Goal: Task Accomplishment & Management: Manage account settings

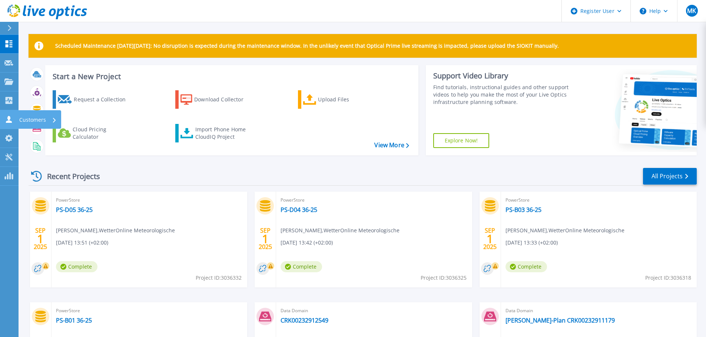
click at [6, 120] on icon at bounding box center [8, 119] width 9 height 7
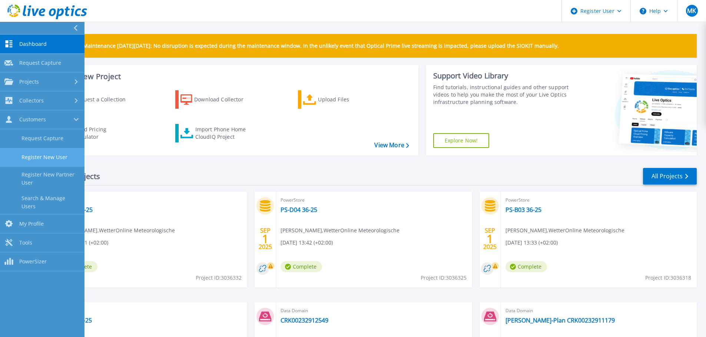
click at [55, 156] on link "Register New User" at bounding box center [42, 157] width 84 height 19
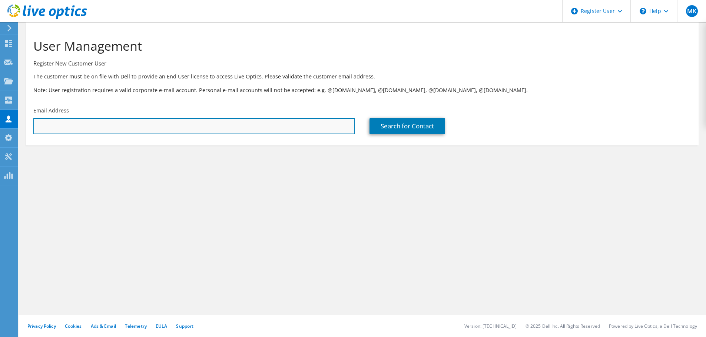
click at [60, 130] on input "text" at bounding box center [193, 126] width 321 height 16
paste input "[EMAIL_ADDRESS][PERSON_NAME][DOMAIN_NAME]"
type input "[EMAIL_ADDRESS][PERSON_NAME][DOMAIN_NAME]"
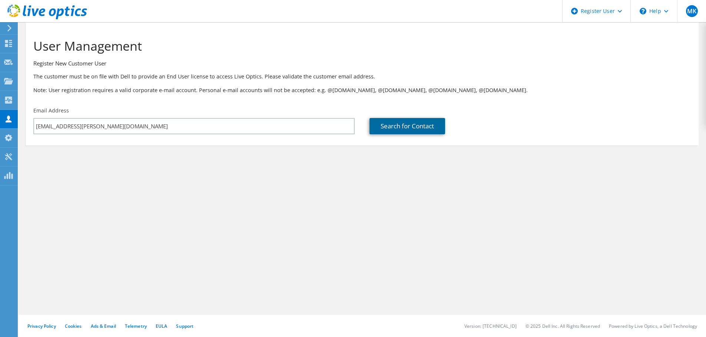
click at [386, 128] on link "Search for Contact" at bounding box center [407, 126] width 76 height 16
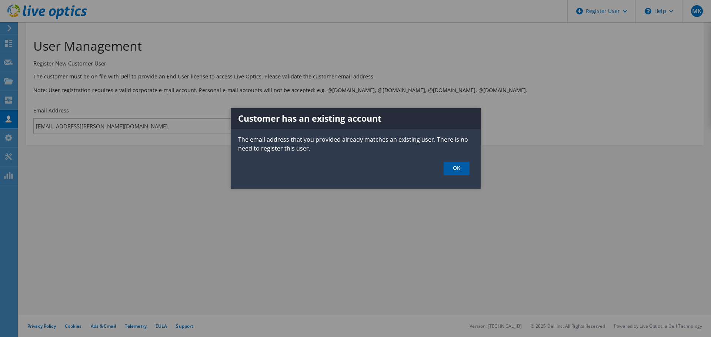
click at [460, 166] on link "OK" at bounding box center [457, 169] width 26 height 14
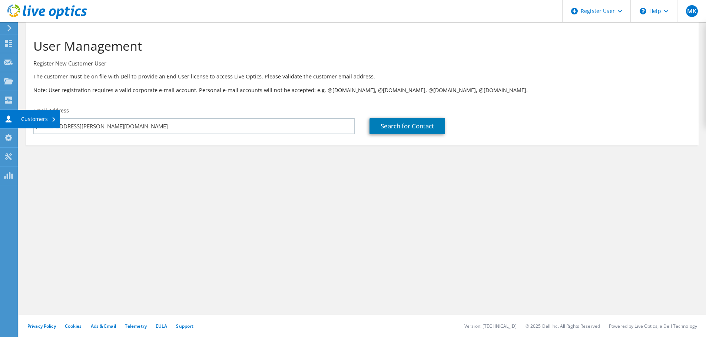
click at [6, 119] on icon at bounding box center [8, 119] width 9 height 7
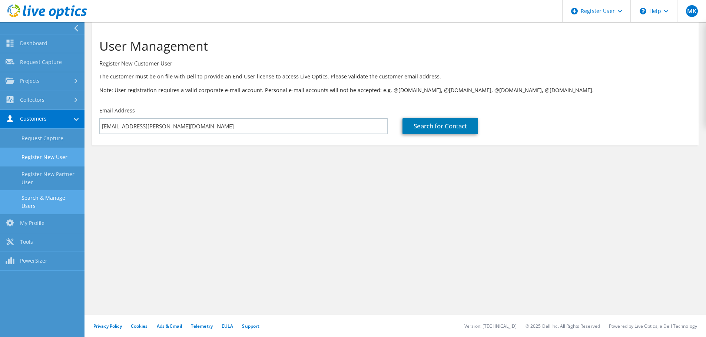
click at [43, 200] on link "Search & Manage Users" at bounding box center [42, 202] width 84 height 24
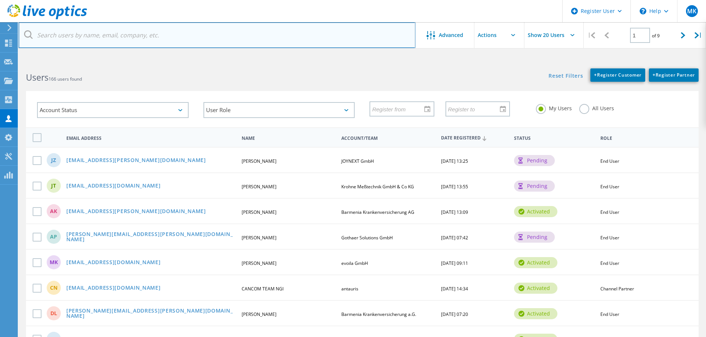
click at [135, 40] on input "text" at bounding box center [217, 35] width 397 height 26
paste input "juergen.ziegenhorn@joynext.com"
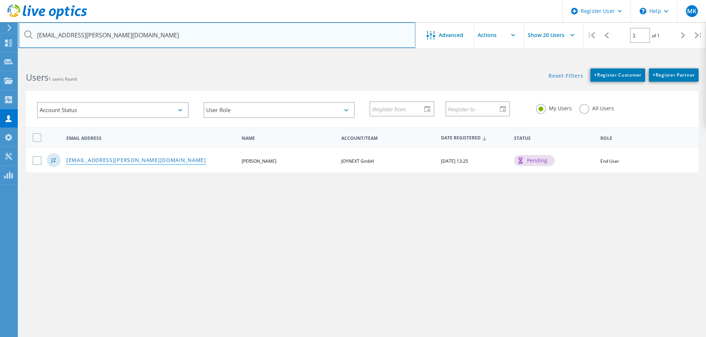
type input "juergen.ziegenhorn@joynext.com"
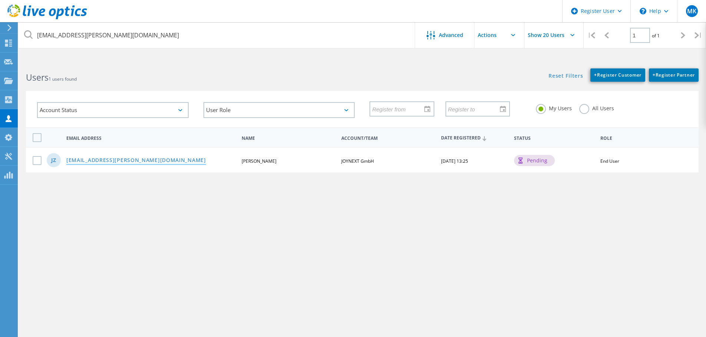
click at [119, 161] on link "juergen.ziegenhorn@joynext.com" at bounding box center [136, 161] width 140 height 6
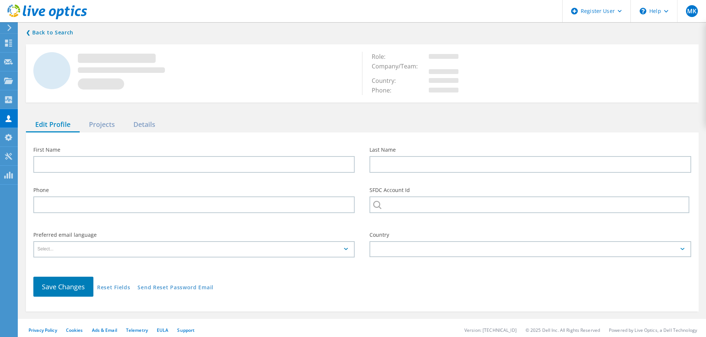
type input "Jürgen"
type input "Ziegenhorn"
type input "JOYNEXT GmbH"
type input "English"
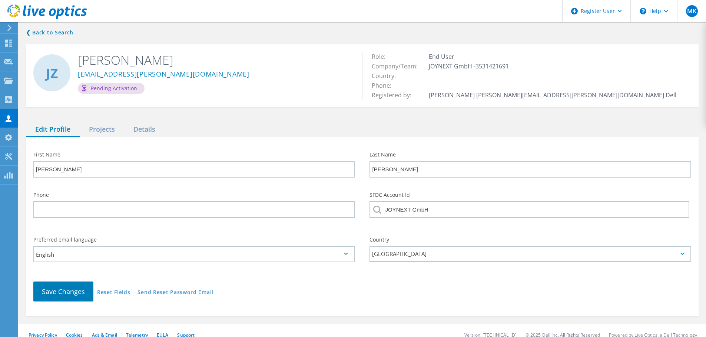
scroll to position [9, 0]
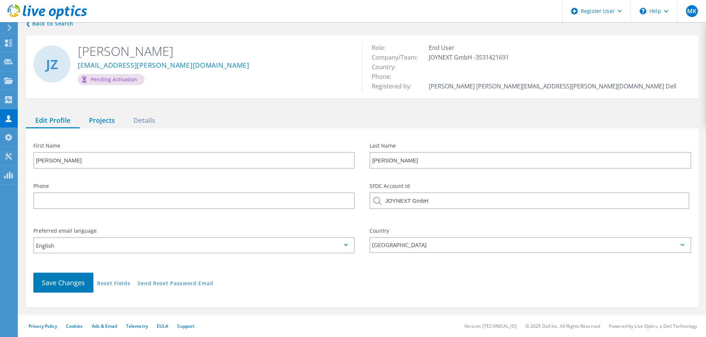
click at [101, 125] on div "Projects" at bounding box center [102, 120] width 44 height 15
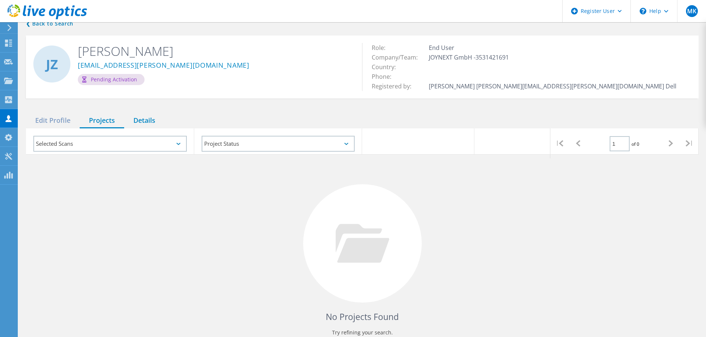
click at [145, 123] on div "Details" at bounding box center [144, 120] width 40 height 15
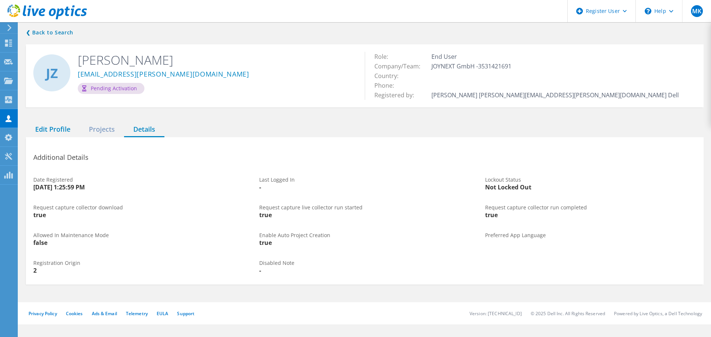
click at [64, 126] on div "Edit Profile" at bounding box center [53, 129] width 54 height 15
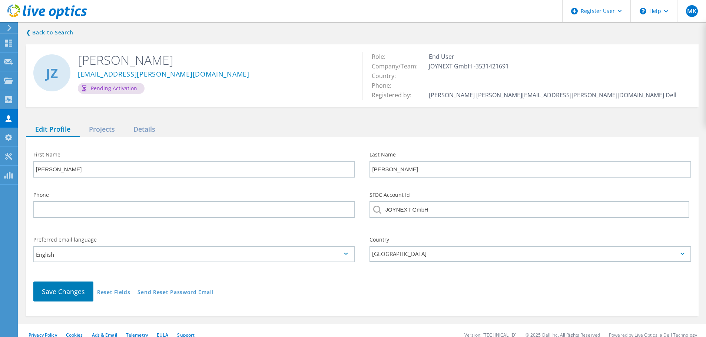
click at [107, 86] on div "Pending Activation" at bounding box center [111, 88] width 67 height 11
click at [107, 90] on div "Pending Activation" at bounding box center [111, 88] width 67 height 11
click at [93, 131] on div "Projects" at bounding box center [102, 129] width 44 height 15
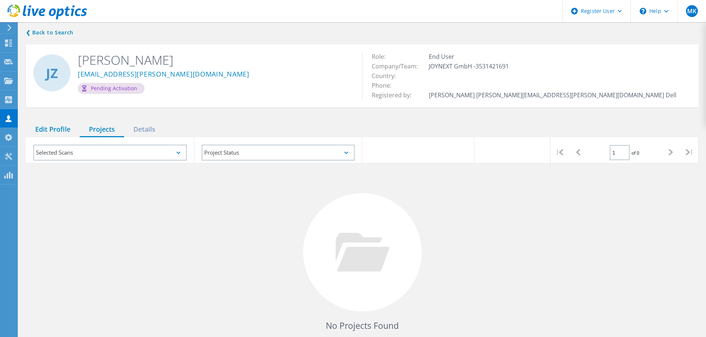
click at [67, 132] on div "Edit Profile" at bounding box center [53, 129] width 54 height 15
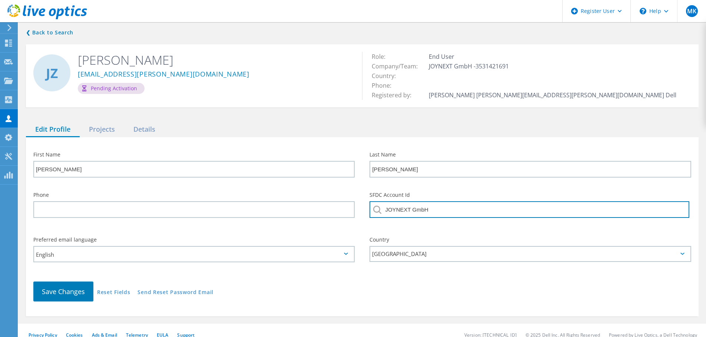
drag, startPoint x: 430, startPoint y: 217, endPoint x: 384, endPoint y: 215, distance: 46.0
click at [384, 215] on input "JOYNEXT GmbH" at bounding box center [528, 210] width 319 height 17
click at [435, 215] on input "JOYNEXT GmbH" at bounding box center [528, 210] width 319 height 17
click at [435, 213] on input "JOYNEXT GmbH" at bounding box center [528, 210] width 319 height 17
click at [414, 215] on input "JOYNEXT GmbH" at bounding box center [528, 210] width 319 height 17
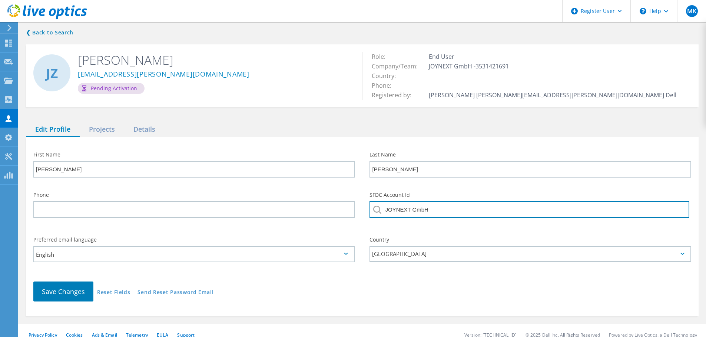
click at [411, 212] on input "JOYNEXT GmbH" at bounding box center [528, 210] width 319 height 17
drag, startPoint x: 386, startPoint y: 211, endPoint x: 495, endPoint y: 198, distance: 109.4
click at [495, 198] on div "SFDC Account Id JOYNEXT GmbH" at bounding box center [529, 208] width 321 height 30
paste input "Preh Car Connect"
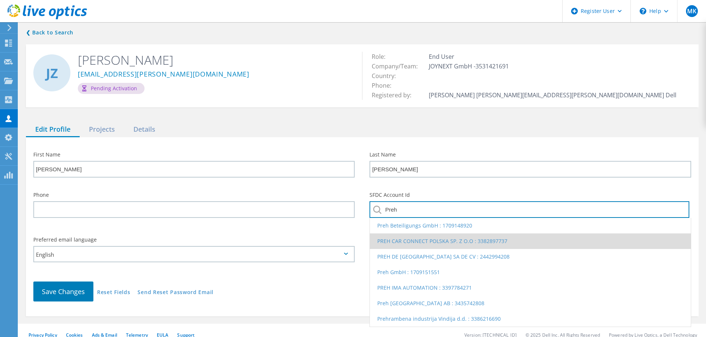
scroll to position [9, 0]
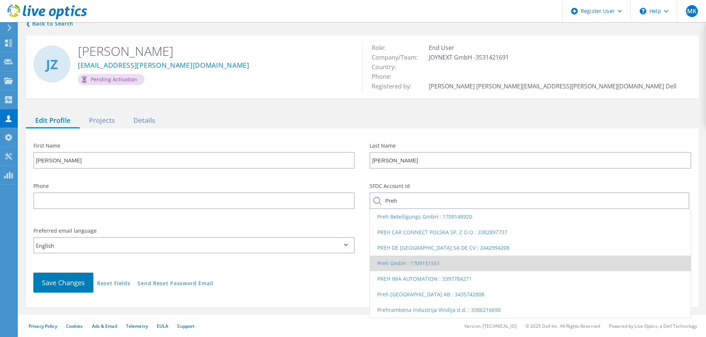
click at [434, 262] on li "Preh GmbH : 1709151551" at bounding box center [530, 264] width 320 height 16
type input "Preh GmbH : 1709151551"
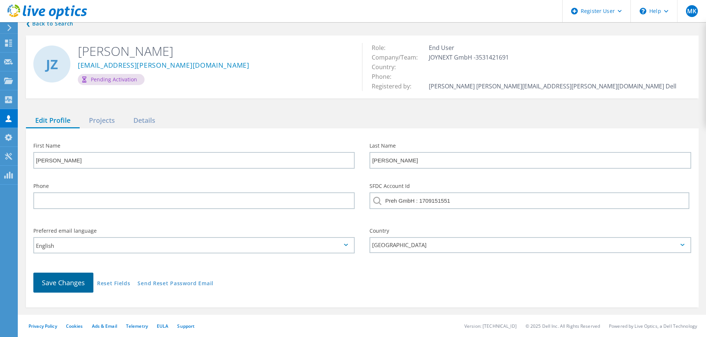
click at [77, 278] on button "Save Changes" at bounding box center [63, 283] width 60 height 20
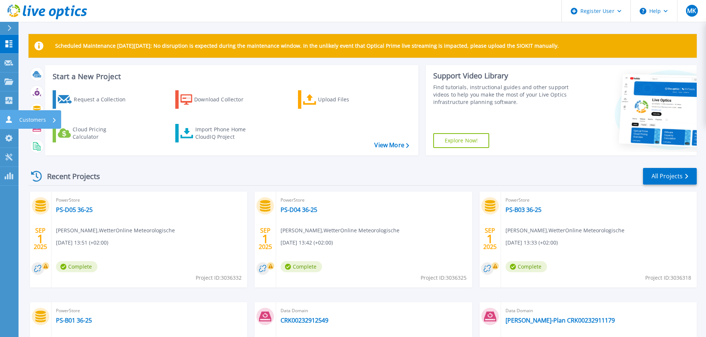
click at [10, 116] on link "Customers Customers" at bounding box center [9, 119] width 19 height 19
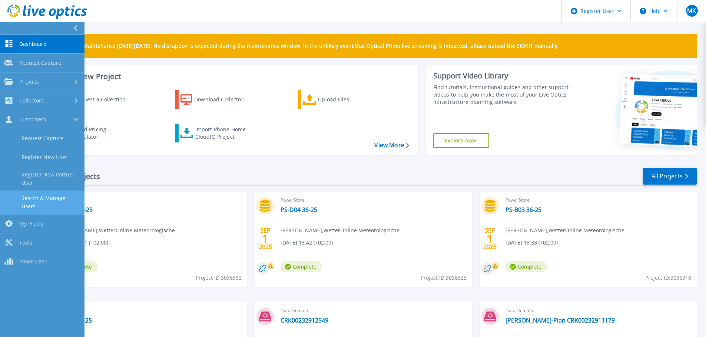
click at [35, 197] on link "Search & Manage Users" at bounding box center [42, 203] width 84 height 24
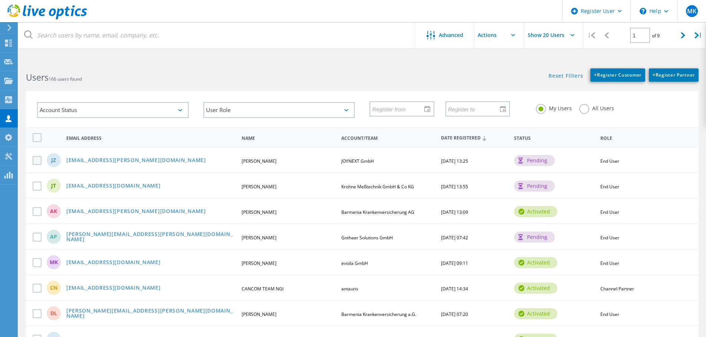
click at [38, 163] on label at bounding box center [39, 160] width 12 height 9
click at [0, 0] on input "checkbox" at bounding box center [0, 0] width 0 height 0
click at [617, 77] on span "+ Register Customer" at bounding box center [617, 75] width 47 height 6
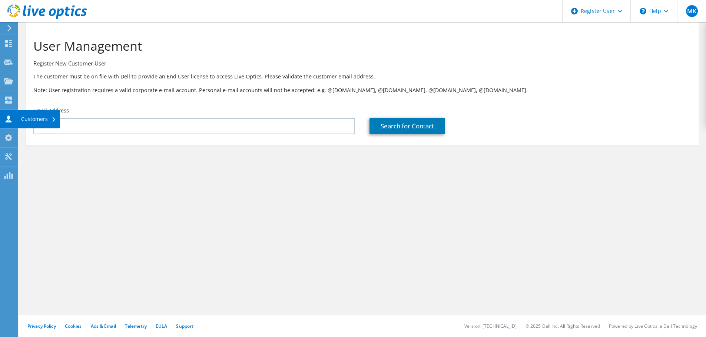
click at [10, 117] on icon at bounding box center [8, 119] width 9 height 7
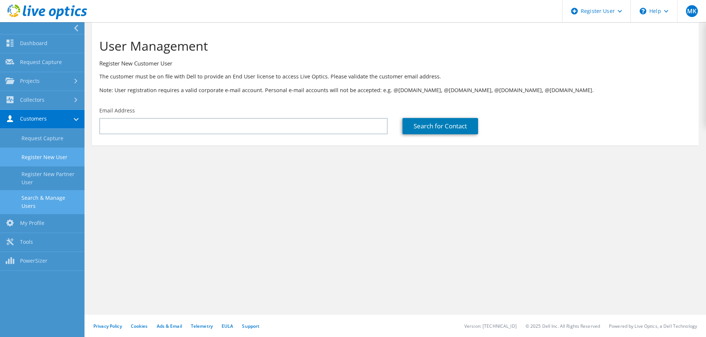
click at [38, 200] on link "Search & Manage Users" at bounding box center [42, 202] width 84 height 24
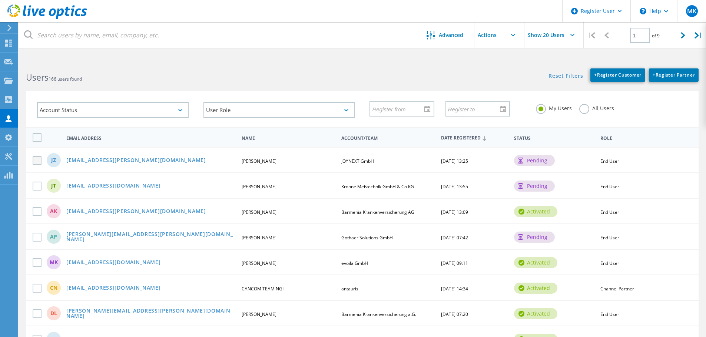
click at [37, 161] on label at bounding box center [39, 160] width 12 height 9
click at [0, 0] on input "checkbox" at bounding box center [0, 0] width 0 height 0
click at [37, 186] on label at bounding box center [39, 187] width 12 height 9
click at [0, 0] on input "checkbox" at bounding box center [0, 0] width 0 height 0
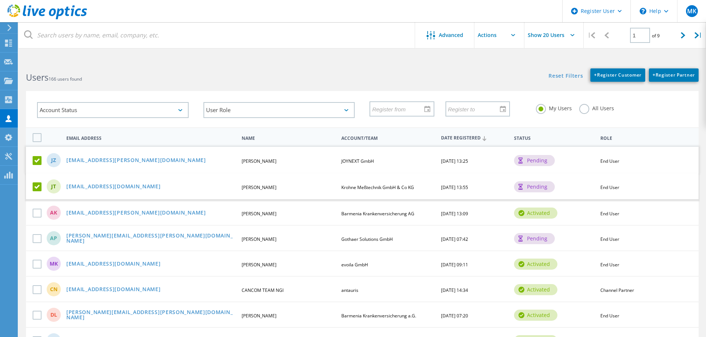
click at [37, 186] on label at bounding box center [39, 187] width 12 height 9
click at [0, 0] on input "checkbox" at bounding box center [0, 0] width 0 height 0
click at [661, 17] on div "\n Help" at bounding box center [653, 11] width 47 height 22
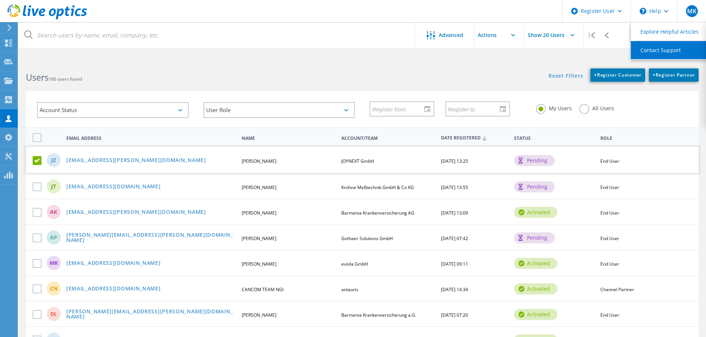
click at [663, 47] on link "Contact Support" at bounding box center [671, 50] width 83 height 18
click at [40, 161] on label at bounding box center [39, 160] width 12 height 9
click at [0, 0] on input "checkbox" at bounding box center [0, 0] width 0 height 0
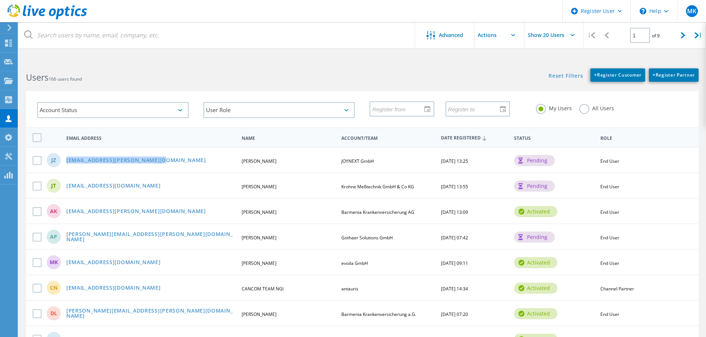
drag, startPoint x: 161, startPoint y: 159, endPoint x: 66, endPoint y: 164, distance: 95.7
click at [66, 164] on div "[EMAIL_ADDRESS][PERSON_NAME][DOMAIN_NAME]" at bounding box center [151, 161] width 176 height 6
click at [546, 165] on div "pending" at bounding box center [534, 160] width 41 height 11
click at [544, 164] on div "pending" at bounding box center [534, 160] width 41 height 11
click at [34, 163] on label at bounding box center [39, 160] width 12 height 9
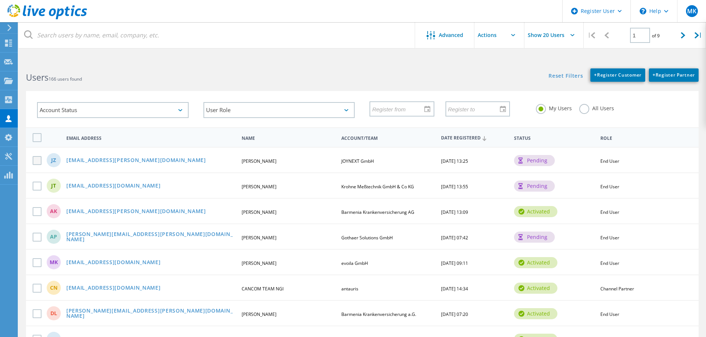
click at [0, 0] on input "checkbox" at bounding box center [0, 0] width 0 height 0
click at [513, 37] on input "text" at bounding box center [511, 35] width 74 height 26
click at [507, 66] on div "Enable Account" at bounding box center [511, 66] width 67 height 7
click at [35, 186] on label at bounding box center [39, 186] width 12 height 9
click at [0, 0] on input "checkbox" at bounding box center [0, 0] width 0 height 0
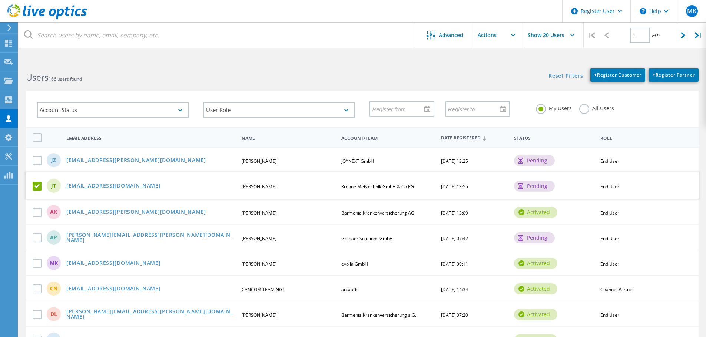
click at [507, 41] on input "text" at bounding box center [511, 35] width 74 height 26
click at [500, 64] on div "Enable Account" at bounding box center [511, 66] width 67 height 7
click at [37, 238] on label at bounding box center [39, 237] width 12 height 9
click at [0, 0] on input "checkbox" at bounding box center [0, 0] width 0 height 0
click at [504, 35] on input "text" at bounding box center [511, 35] width 74 height 26
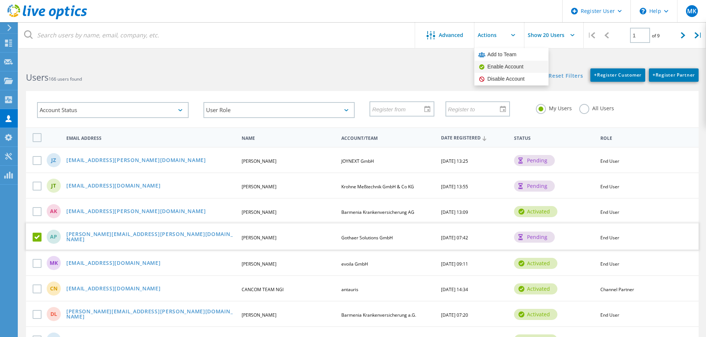
click at [500, 65] on div "Enable Account" at bounding box center [511, 66] width 67 height 7
click at [38, 162] on label at bounding box center [39, 160] width 12 height 9
click at [0, 0] on input "checkbox" at bounding box center [0, 0] width 0 height 0
click at [504, 26] on input "text" at bounding box center [511, 35] width 74 height 26
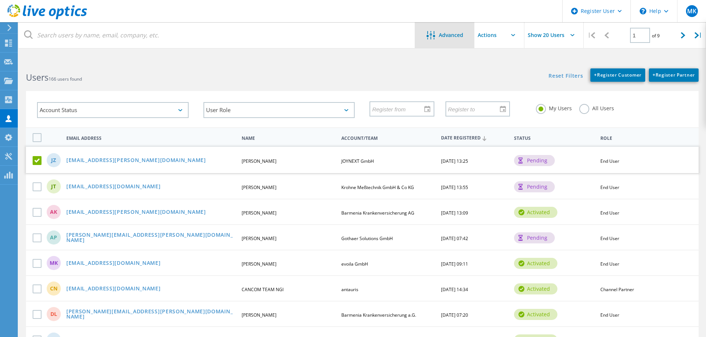
click at [450, 37] on span "Advanced" at bounding box center [451, 35] width 24 height 5
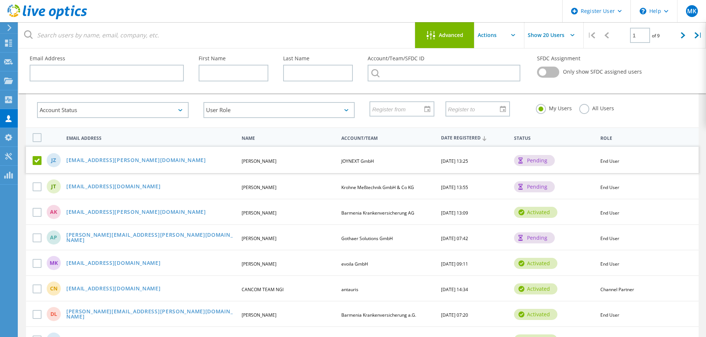
click at [450, 37] on span "Advanced" at bounding box center [451, 35] width 24 height 5
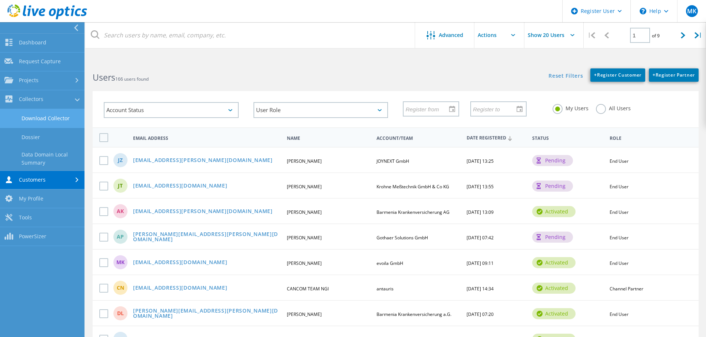
click at [18, 119] on link "Download Collector" at bounding box center [42, 118] width 84 height 19
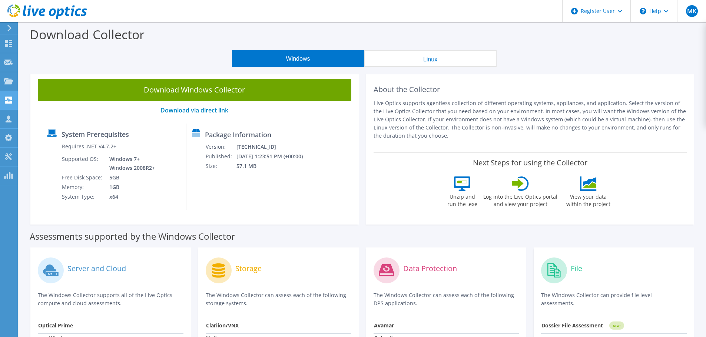
click at [11, 104] on div at bounding box center [8, 101] width 9 height 8
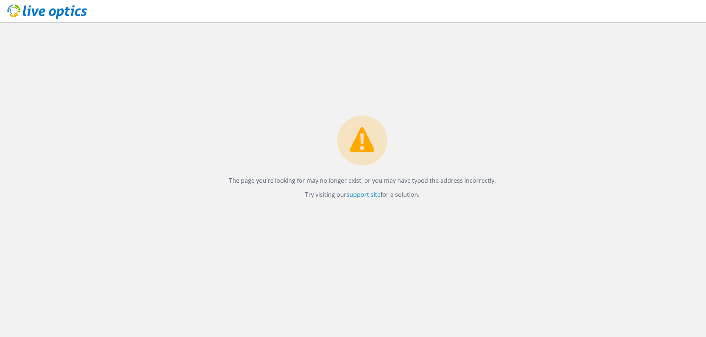
click at [33, 16] on use at bounding box center [47, 11] width 80 height 15
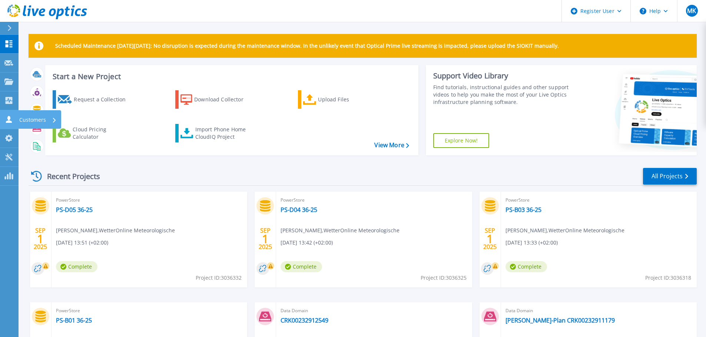
click at [6, 117] on icon at bounding box center [8, 119] width 9 height 7
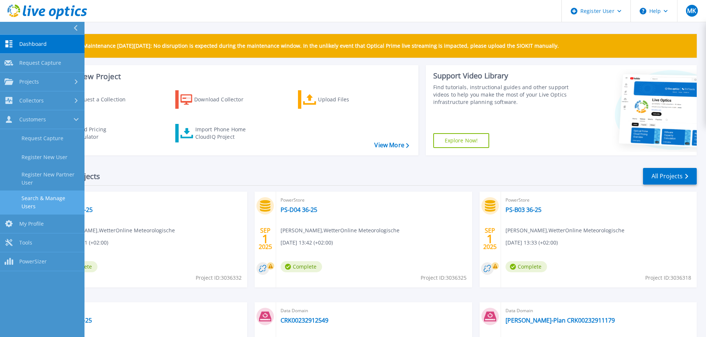
click at [33, 198] on link "Search & Manage Users" at bounding box center [42, 203] width 84 height 24
